Goal: Find specific page/section: Find specific page/section

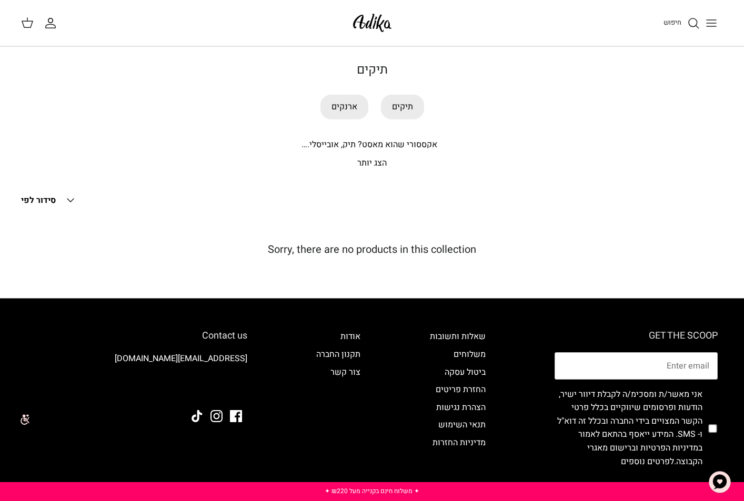
click at [70, 200] on polyline at bounding box center [70, 200] width 6 height 3
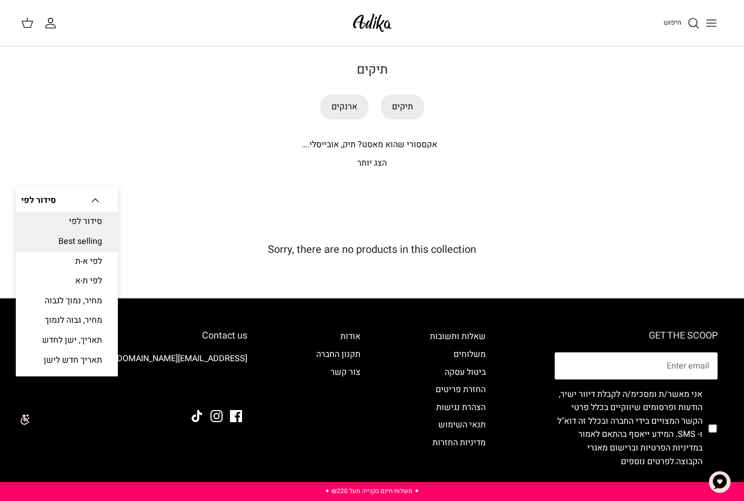
click at [68, 238] on link "Best selling" at bounding box center [67, 242] width 102 height 20
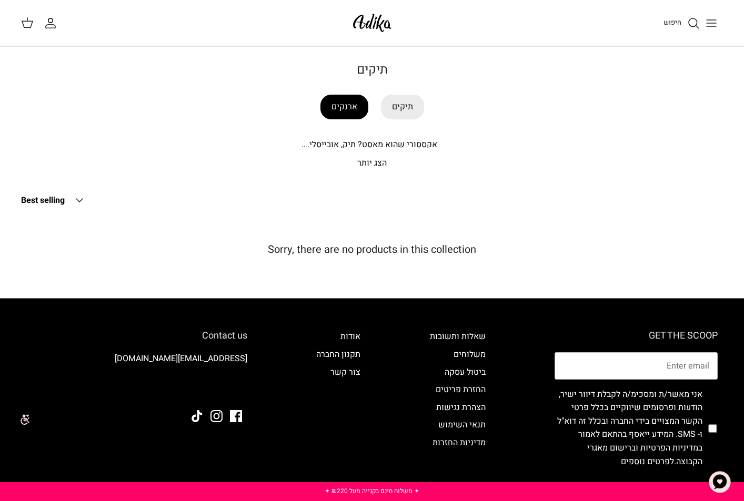
click at [346, 109] on link "ארנקים" at bounding box center [344, 107] width 48 height 25
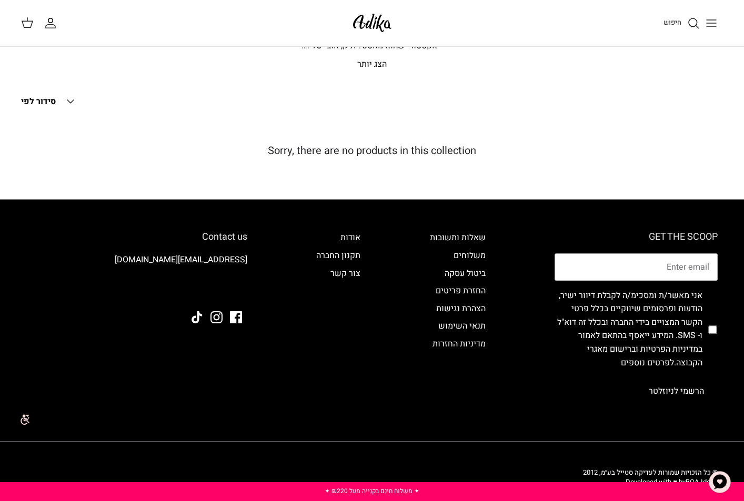
scroll to position [118, 0]
